Goal: Information Seeking & Learning: Learn about a topic

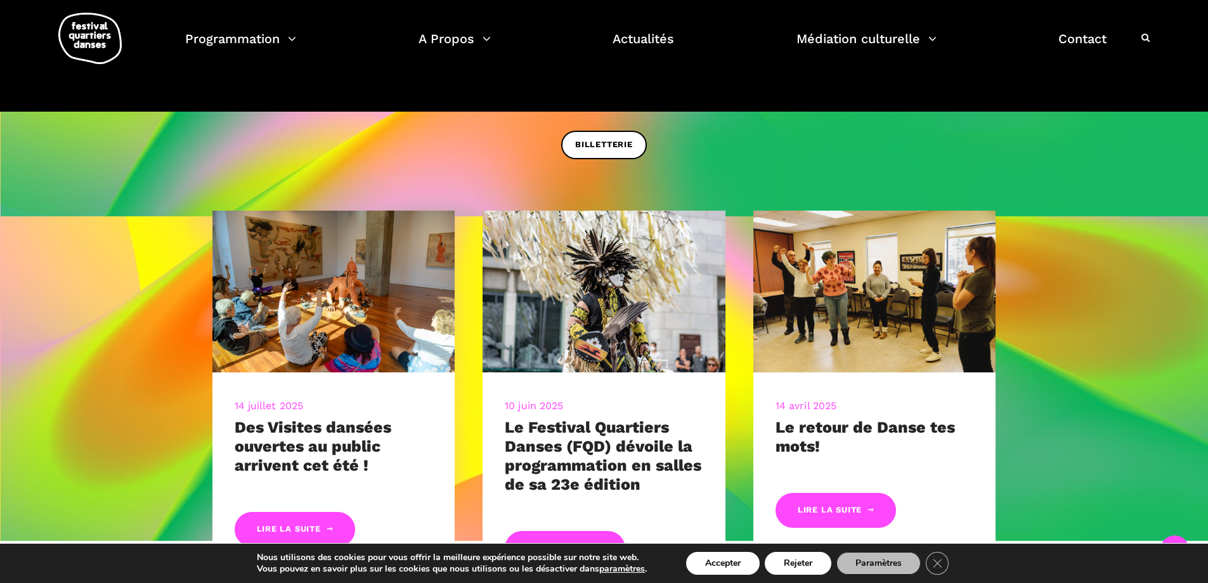
scroll to position [634, 0]
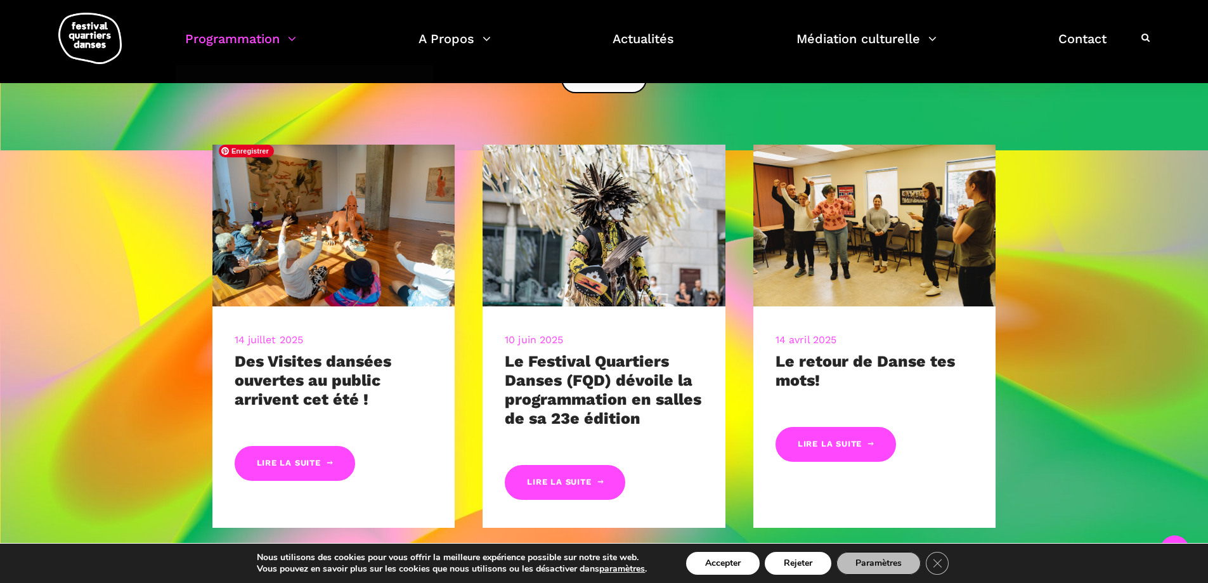
click at [275, 28] on link "Programmation" at bounding box center [240, 46] width 111 height 37
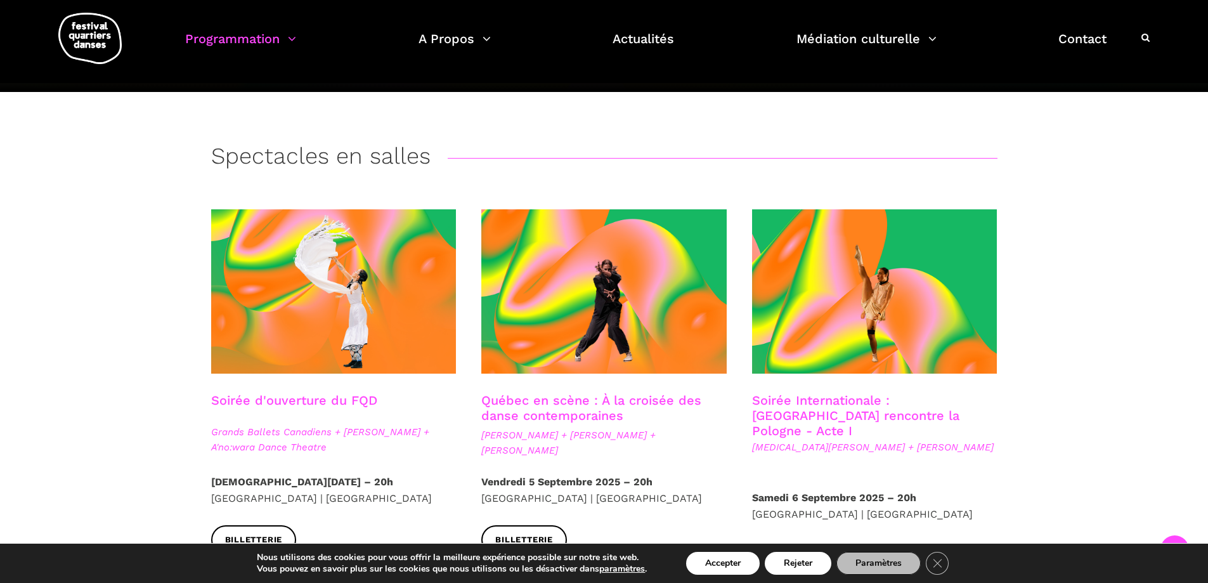
scroll to position [254, 0]
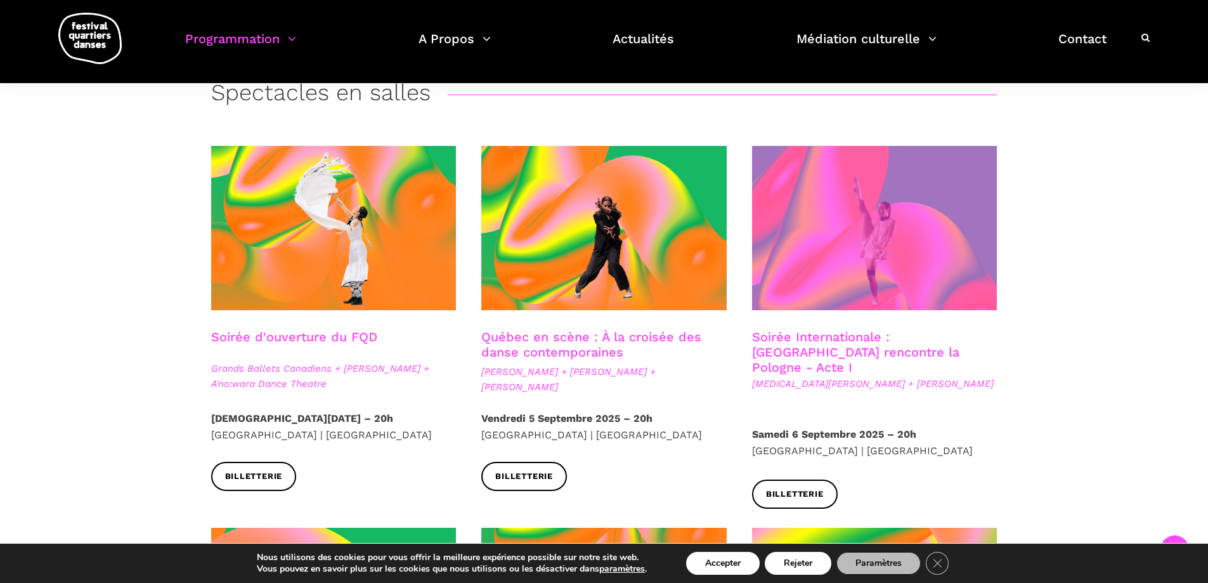
click at [858, 257] on span at bounding box center [874, 228] width 245 height 164
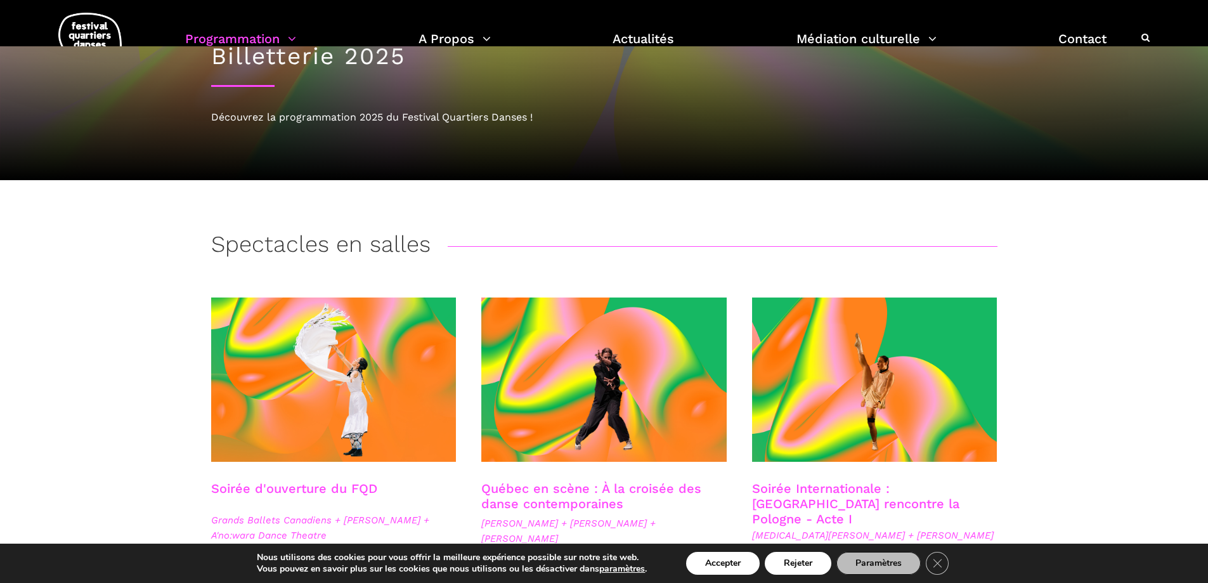
scroll to position [0, 0]
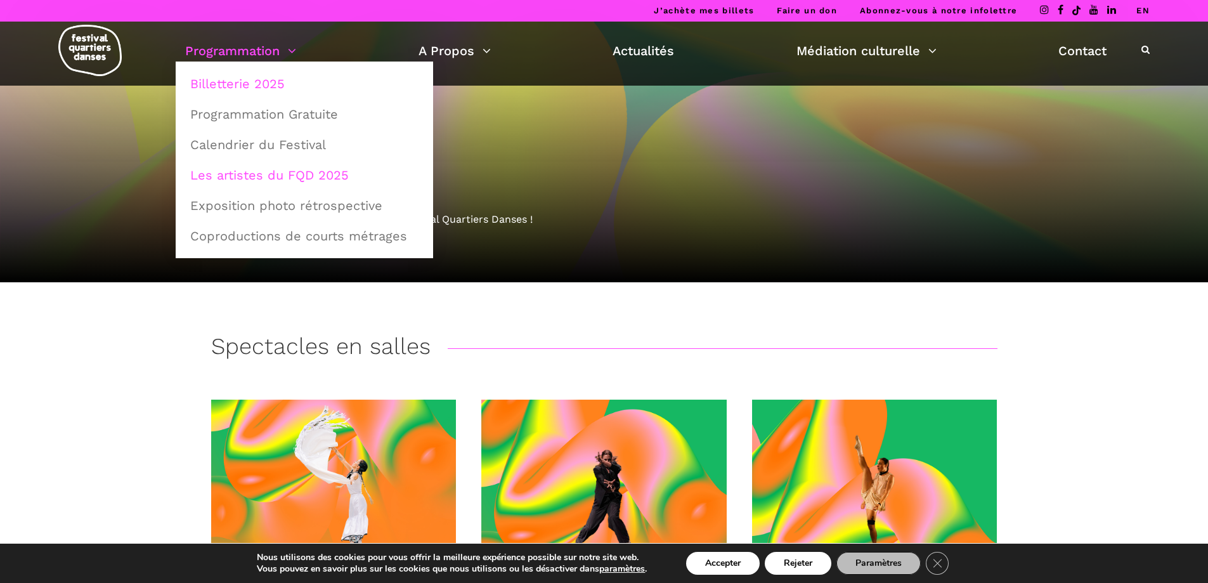
click at [276, 176] on link "Les artistes du FQD 2025" at bounding box center [305, 174] width 244 height 29
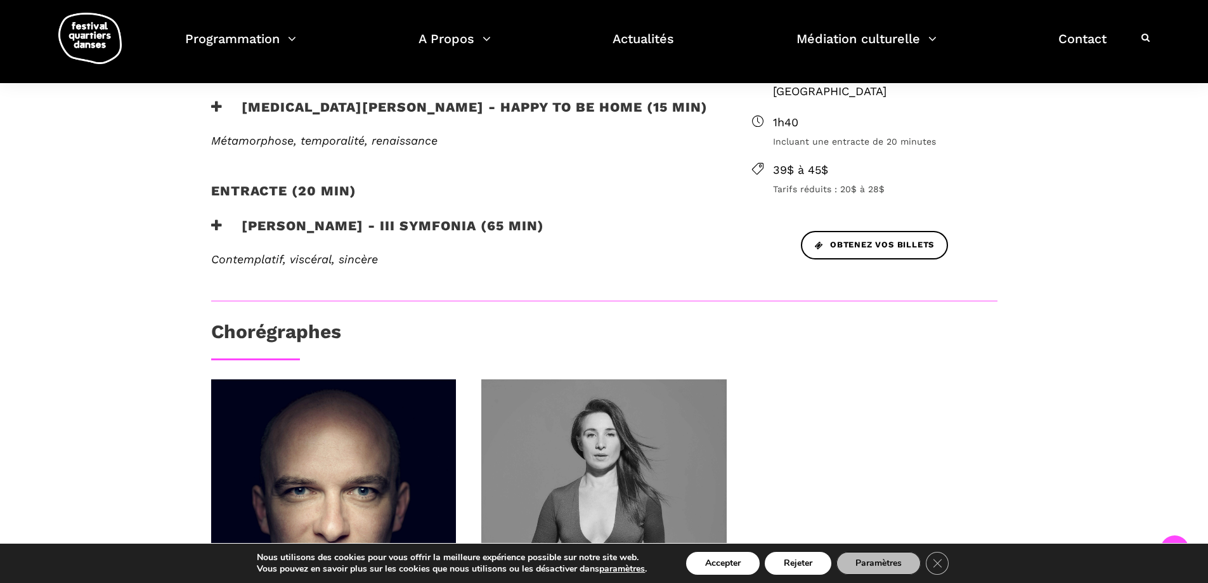
scroll to position [507, 0]
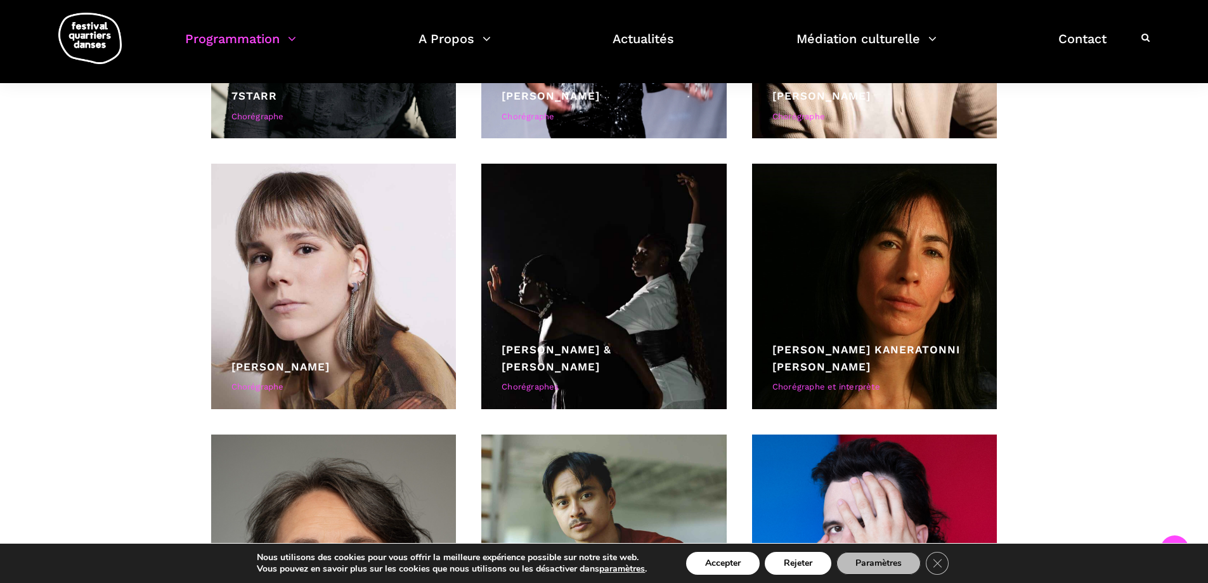
scroll to position [2980, 0]
